Goal: Use online tool/utility: Utilize a website feature to perform a specific function

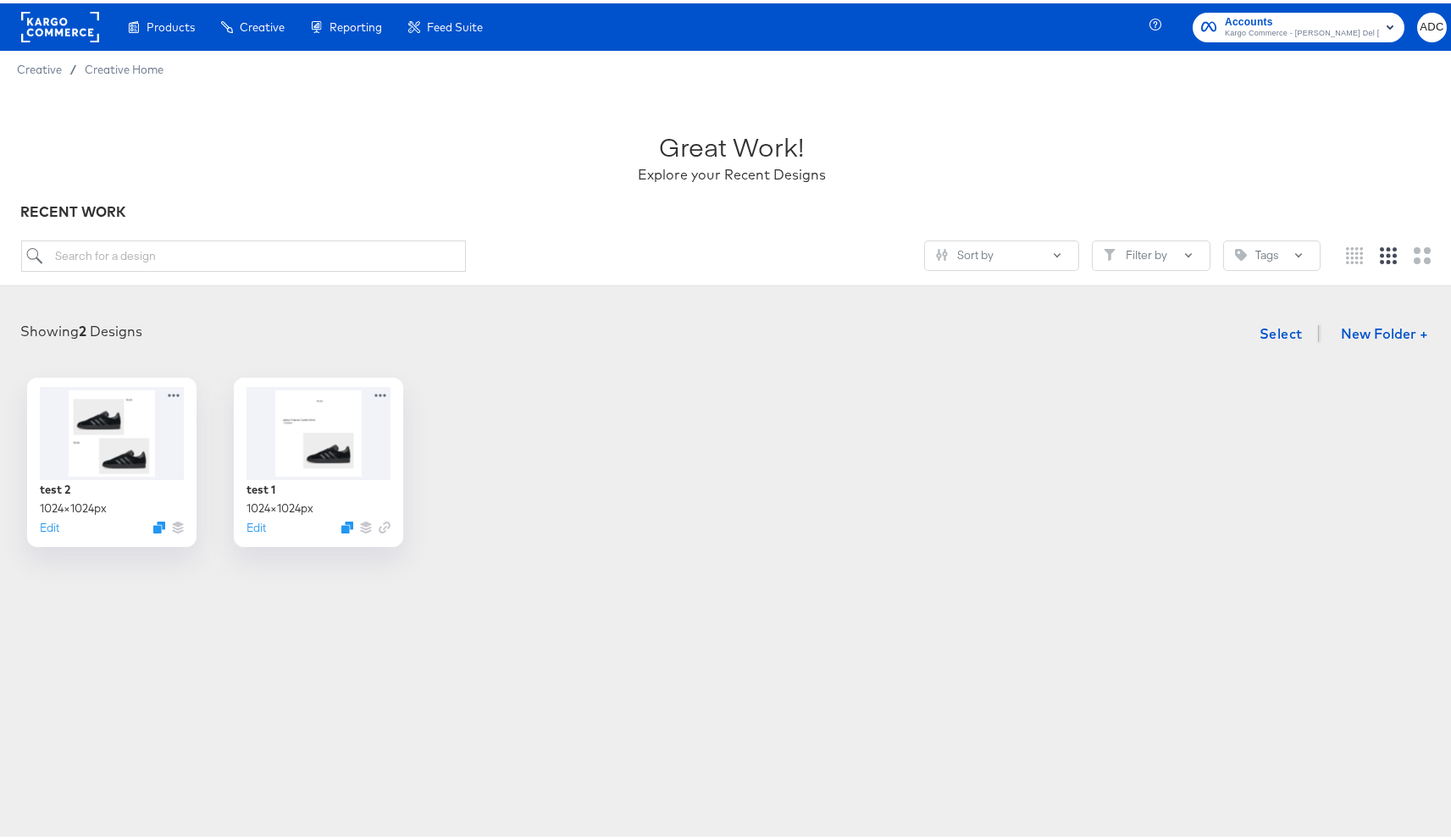
click at [657, 481] on div "test 2 1024 × 1024 px Edit test 1 1024 × 1024 px Edit" at bounding box center [731, 458] width 1430 height 169
click at [1259, 334] on span "Select" at bounding box center [1281, 330] width 43 height 23
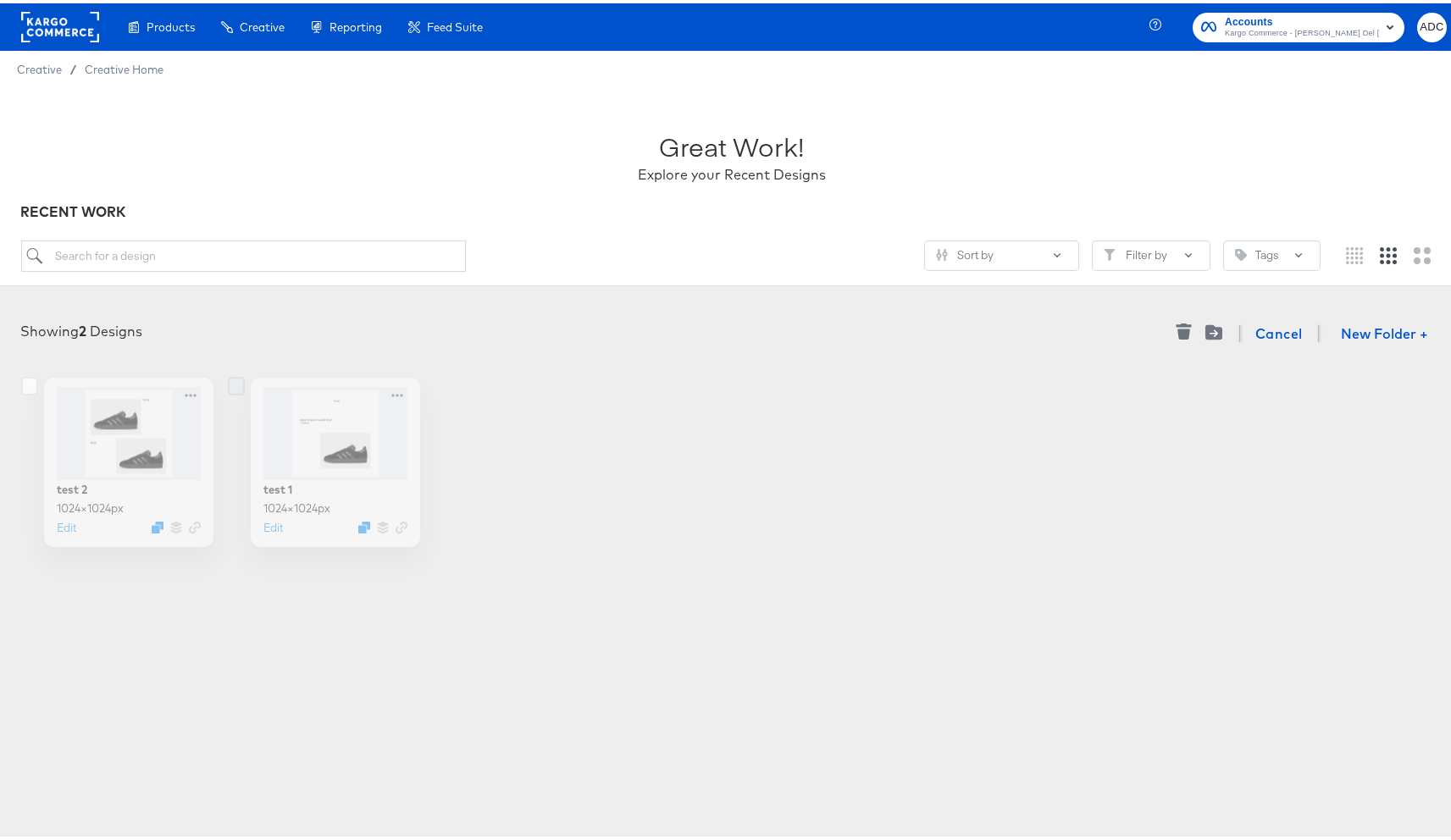
click at [230, 384] on icon at bounding box center [236, 383] width 17 height 18
click at [0, 0] on input "checkbox" at bounding box center [0, 0] width 0 height 0
click at [22, 385] on icon at bounding box center [29, 383] width 17 height 18
click at [0, 0] on input "checkbox" at bounding box center [0, 0] width 0 height 0
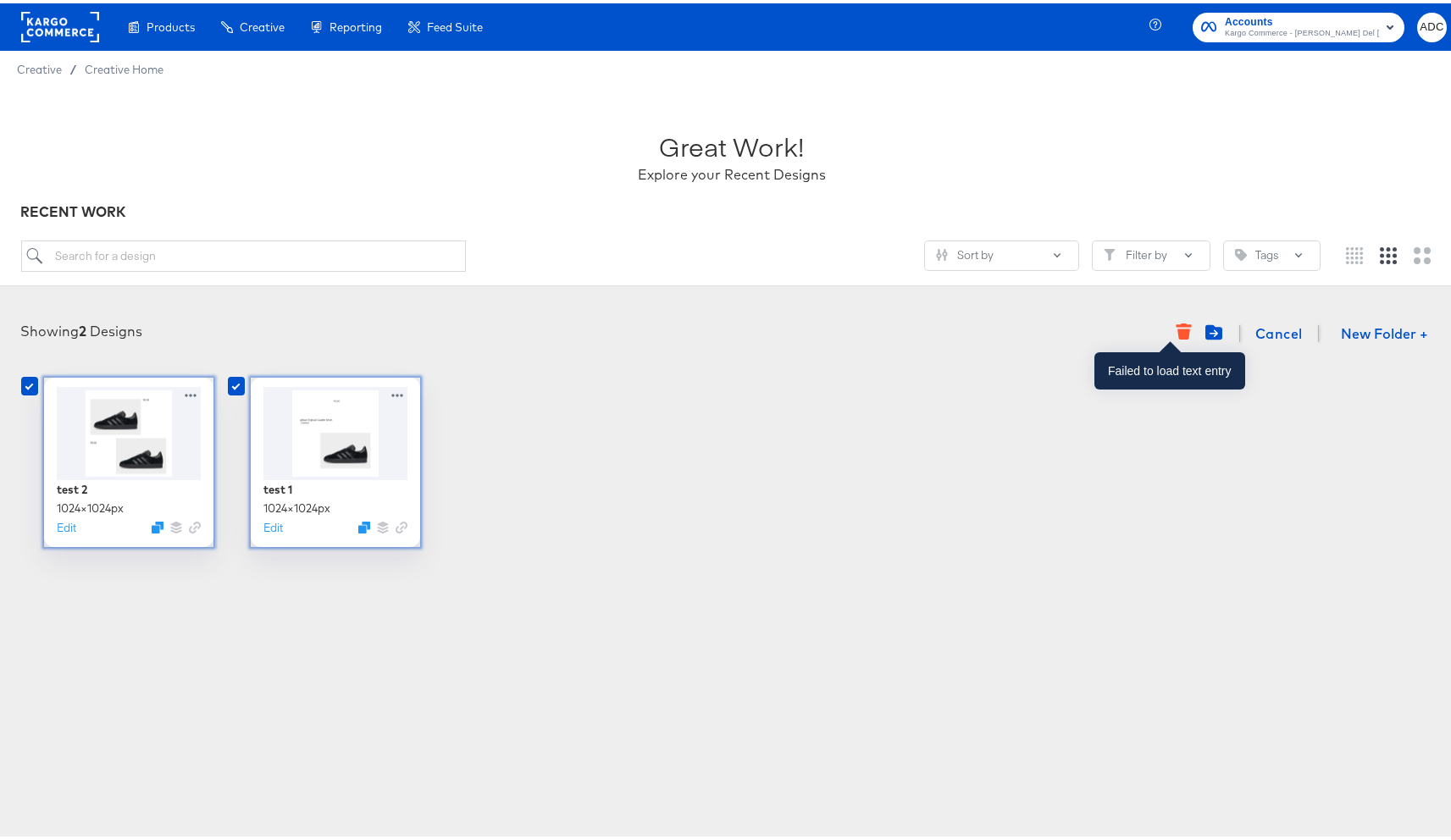
click at [1177, 329] on icon "button" at bounding box center [1183, 331] width 13 height 11
